Goal: Task Accomplishment & Management: Manage account settings

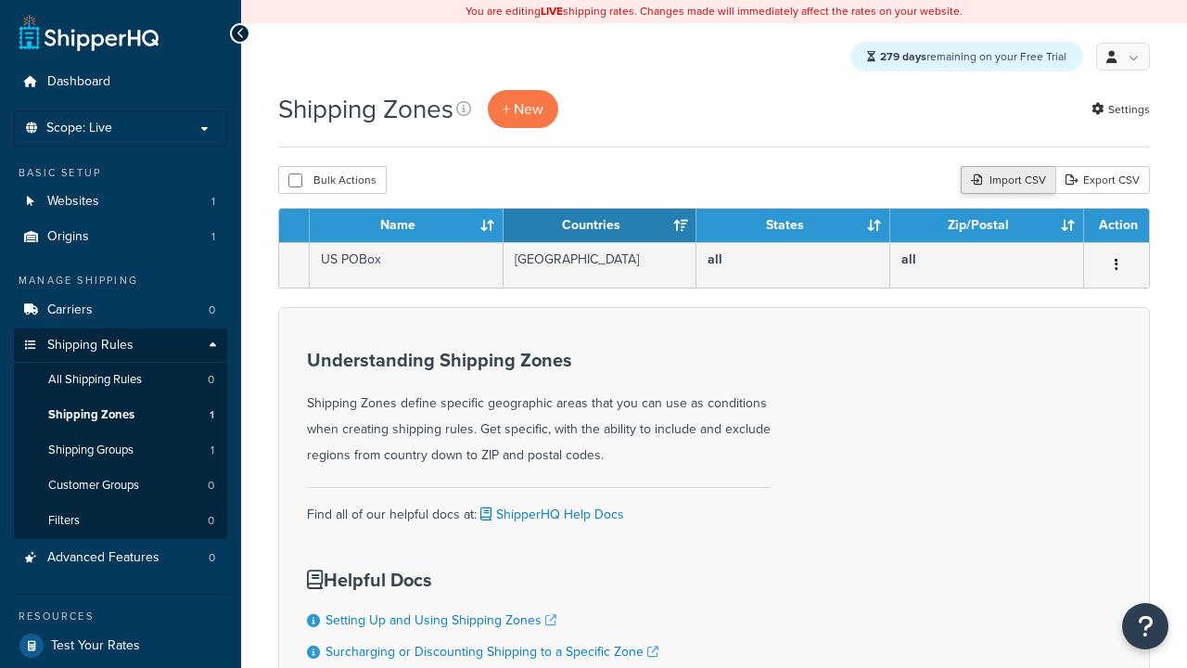
click at [1006, 182] on div "Import CSV" at bounding box center [1008, 180] width 95 height 28
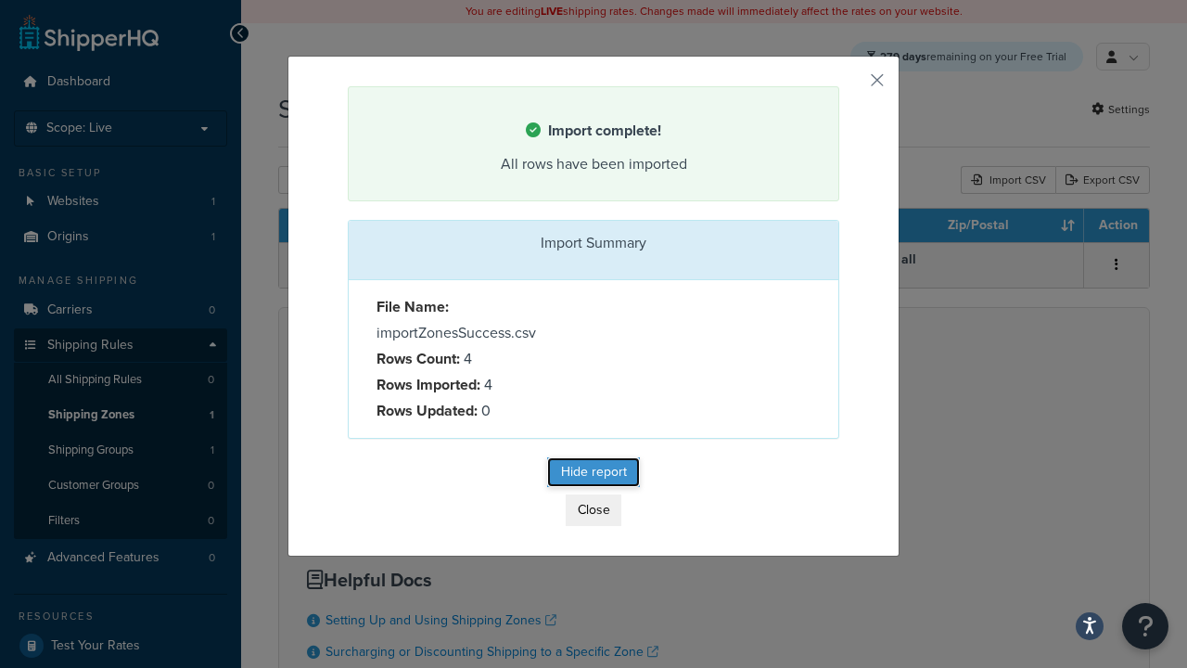
click at [594, 473] on button "Hide report" at bounding box center [593, 472] width 93 height 30
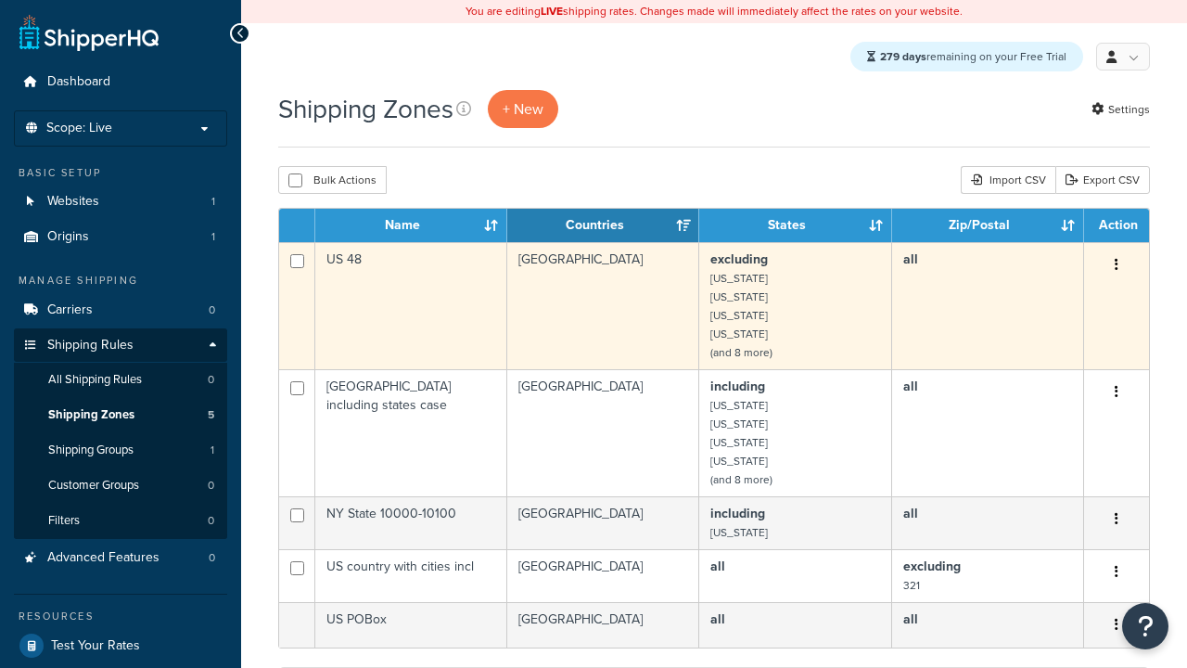
click at [1116, 267] on icon "button" at bounding box center [1117, 264] width 4 height 13
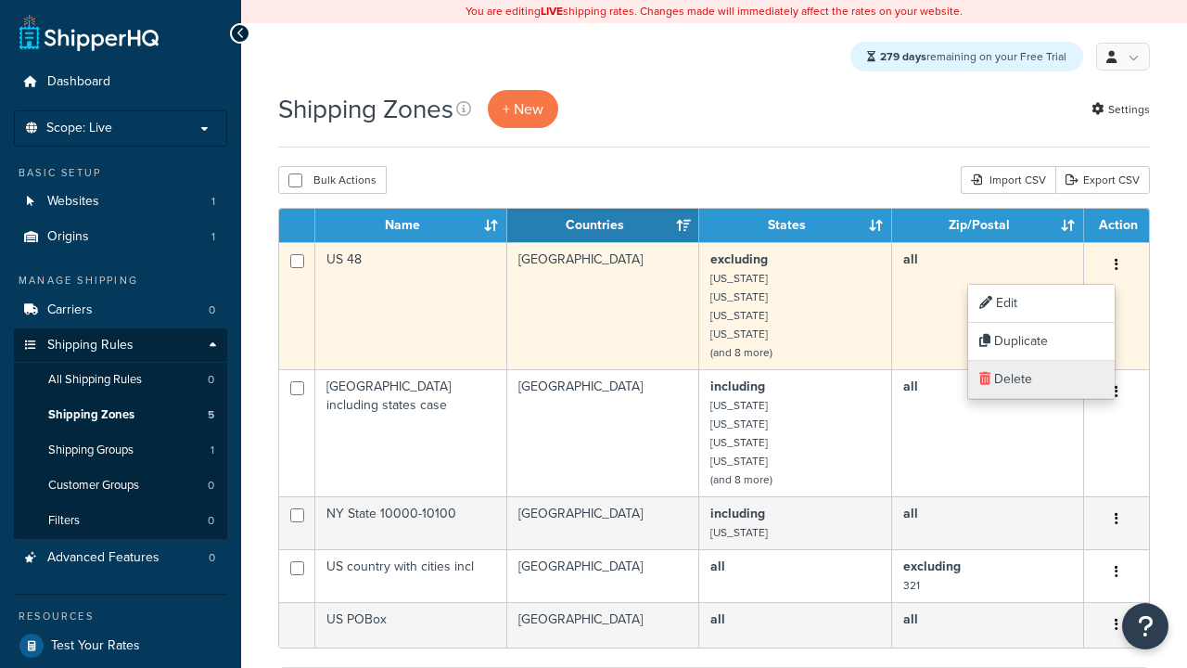
click at [1041, 379] on link "Delete" at bounding box center [1041, 380] width 147 height 38
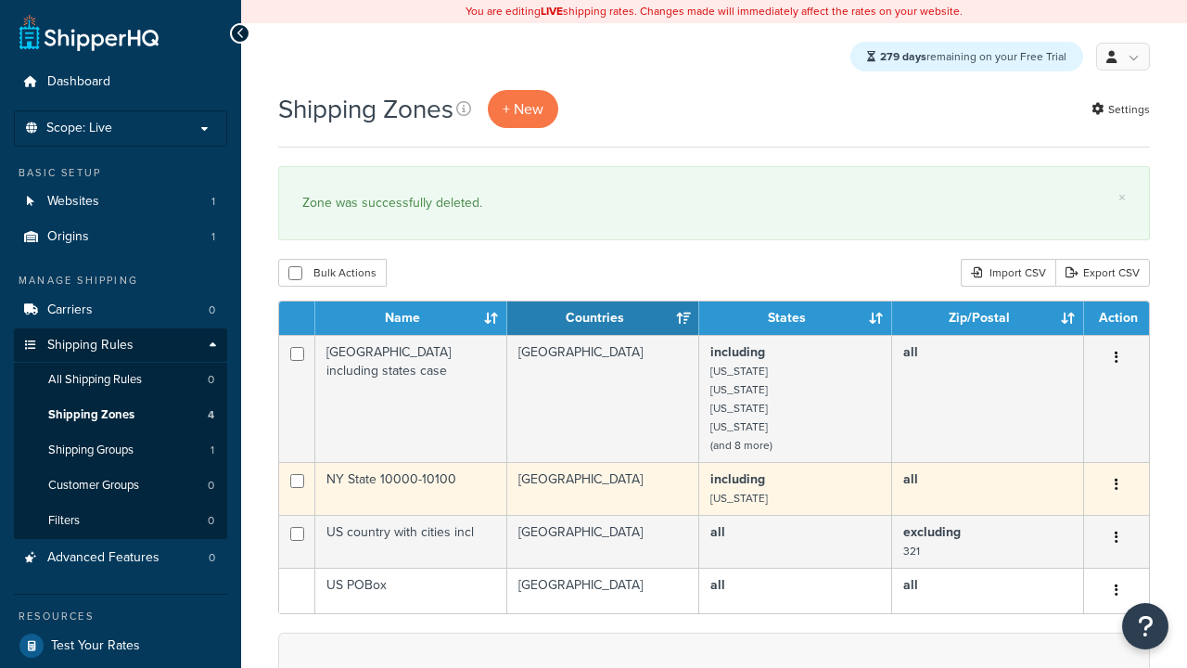
click at [1116, 487] on icon "button" at bounding box center [1117, 484] width 4 height 13
click at [0, 0] on link "Delete" at bounding box center [0, 0] width 0 height 0
